Goal: Check status: Check status

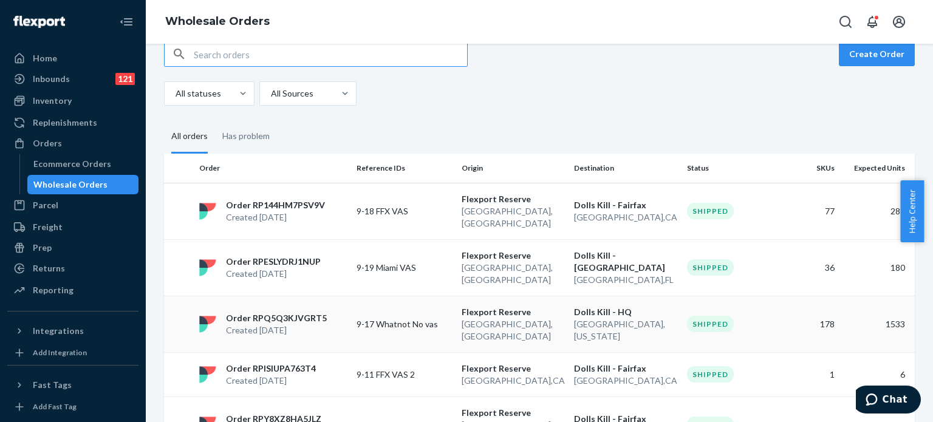
scroll to position [18, 0]
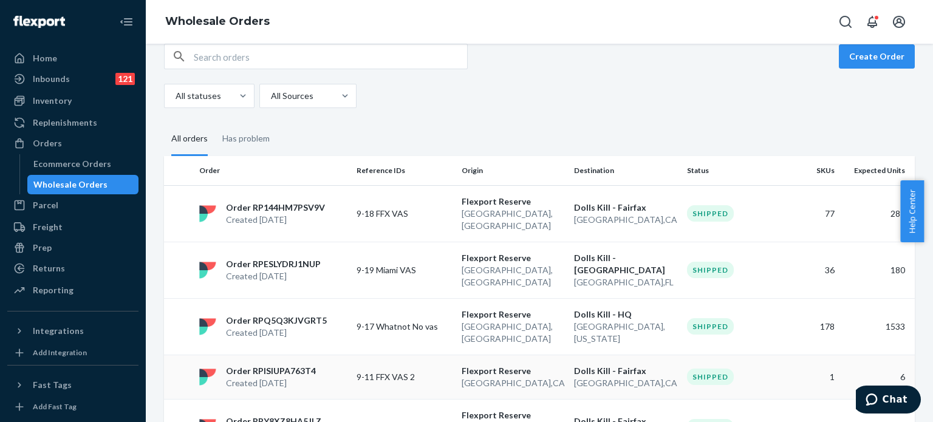
click at [471, 365] on p "Flexport Reserve" at bounding box center [513, 371] width 103 height 12
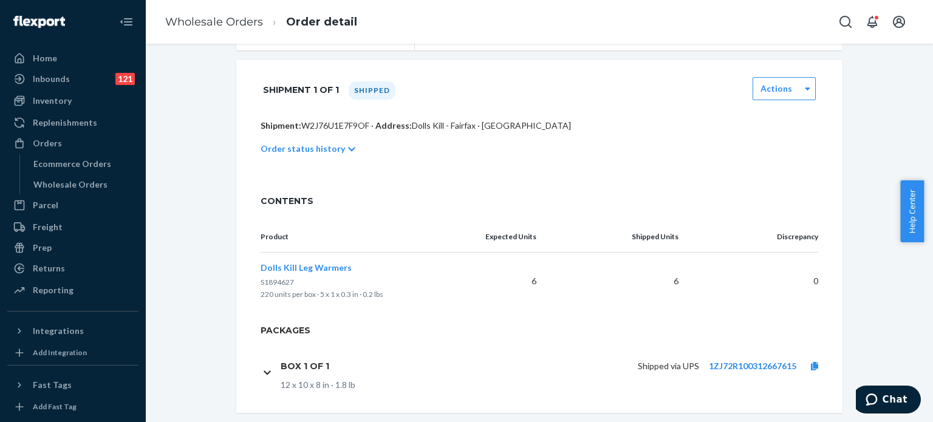
scroll to position [238, 0]
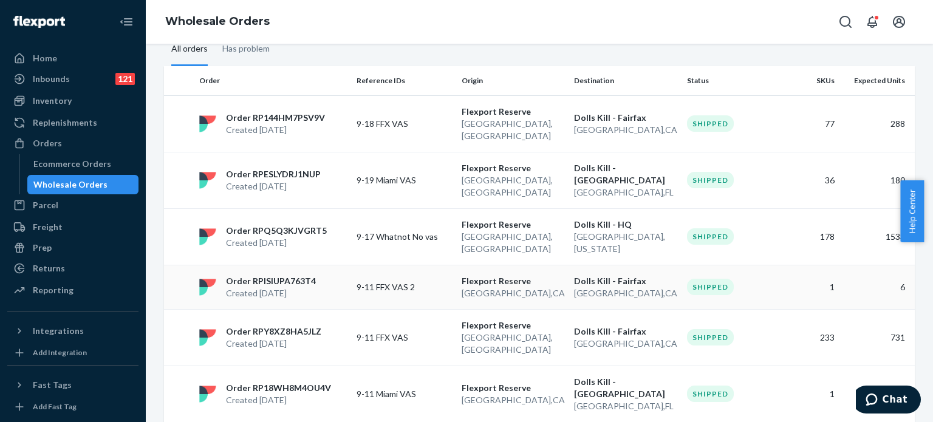
scroll to position [119, 0]
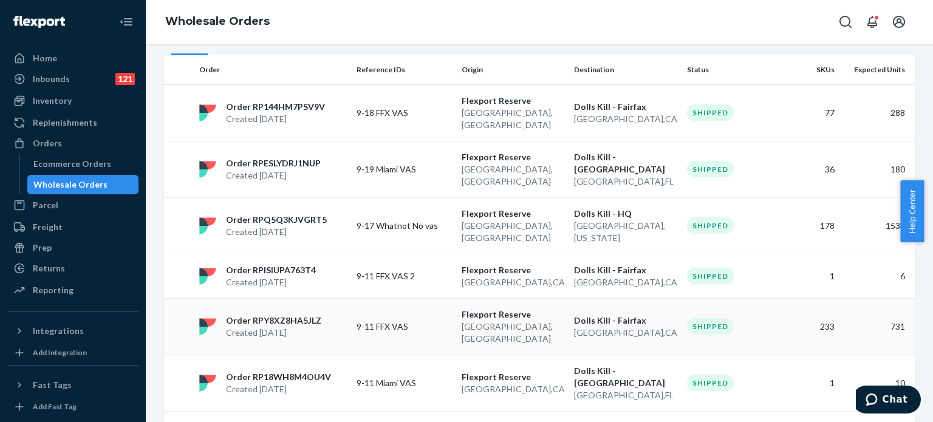
click at [495, 309] on p "Flexport Reserve" at bounding box center [513, 315] width 103 height 12
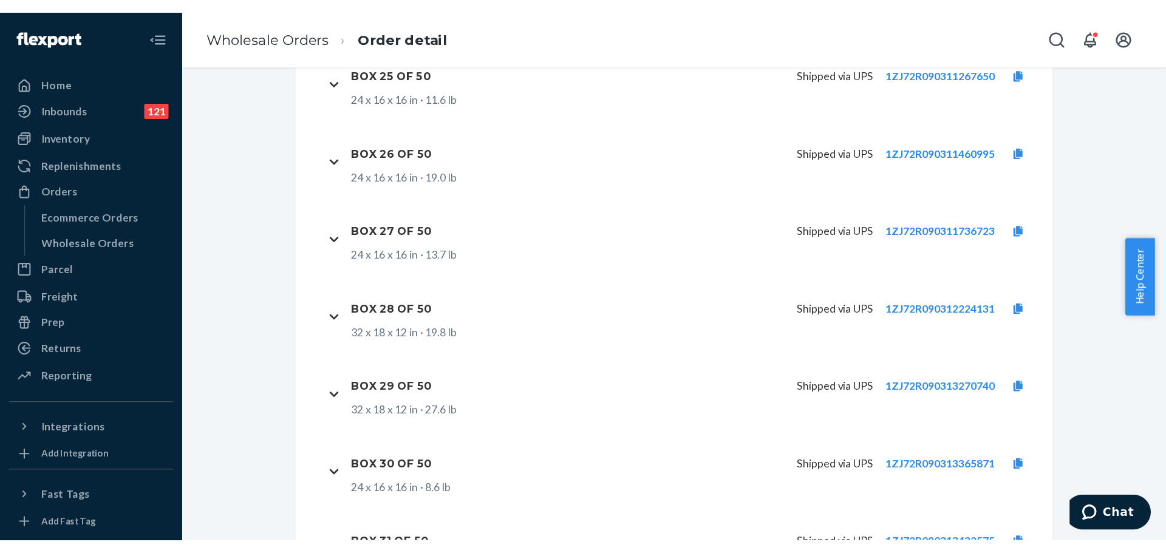
scroll to position [16229, 0]
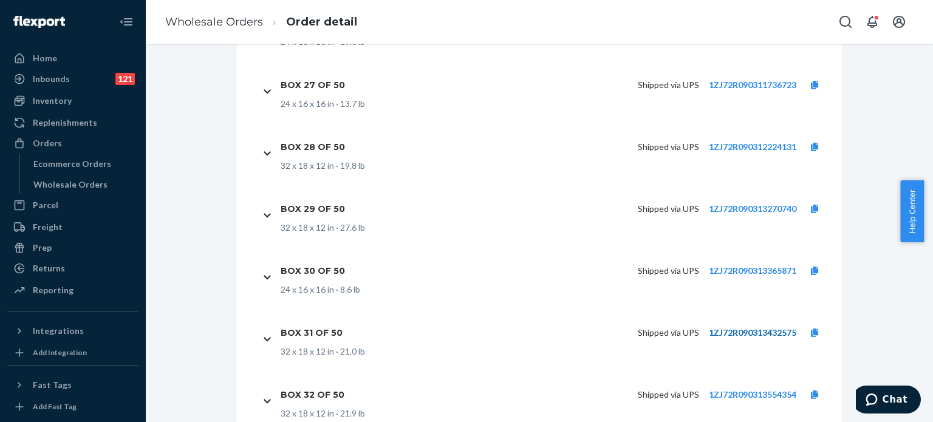
click at [717, 327] on link "1ZJ72R090313432575" at bounding box center [752, 332] width 87 height 10
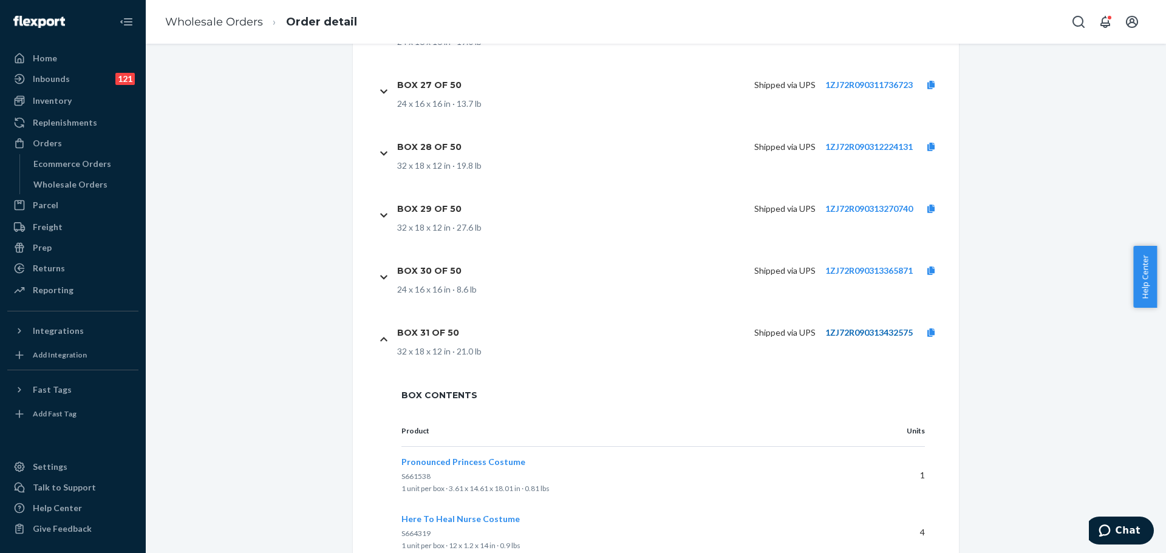
scroll to position [16230, 0]
click at [65, 186] on div "Wholesale Orders" at bounding box center [70, 185] width 74 height 12
